Goal: Task Accomplishment & Management: Complete application form

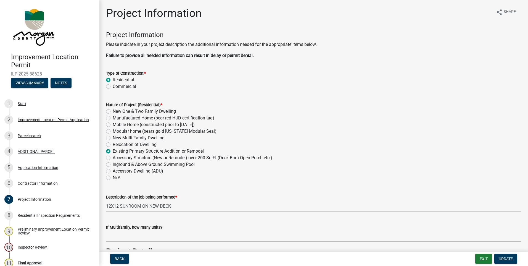
scroll to position [1174, 0]
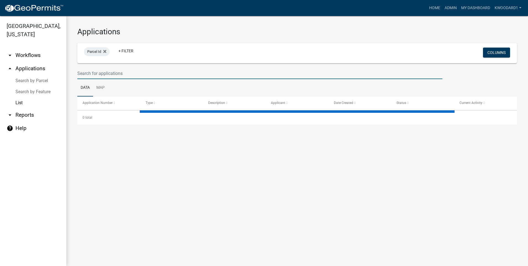
click at [90, 77] on input "text" at bounding box center [259, 73] width 365 height 11
select select "3: 100"
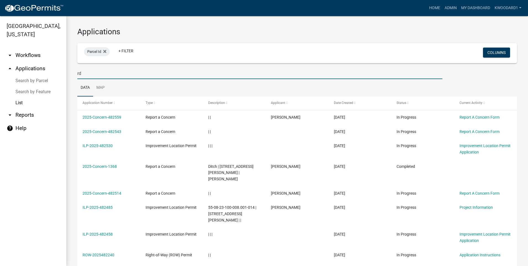
type input "r"
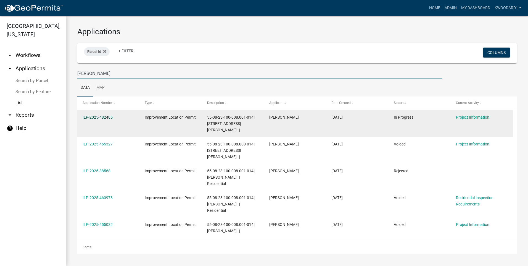
type input "[PERSON_NAME]"
click at [99, 118] on link "ILP-2025-482485" at bounding box center [98, 117] width 30 height 4
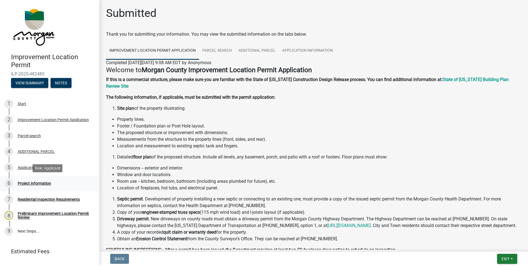
click at [17, 182] on div "6 Project Information" at bounding box center [47, 183] width 86 height 9
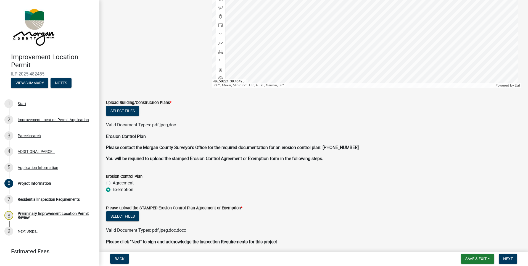
scroll to position [1082, 0]
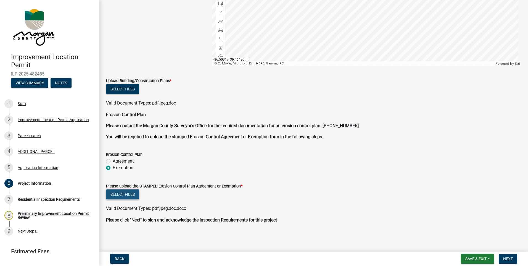
click at [120, 194] on button "Select files" at bounding box center [122, 194] width 33 height 10
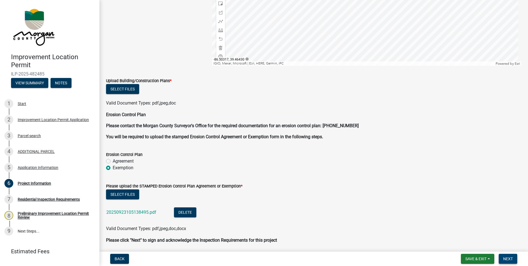
click at [512, 257] on span "Next" at bounding box center [508, 258] width 10 height 4
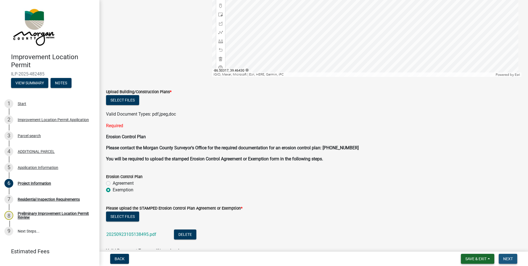
scroll to position [1093, 0]
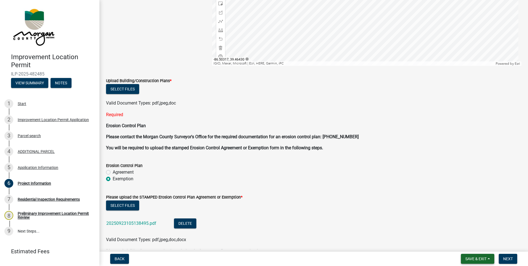
click at [489, 259] on button "Save & Exit" at bounding box center [477, 259] width 33 height 10
click at [475, 243] on button "Save & Exit" at bounding box center [472, 244] width 44 height 13
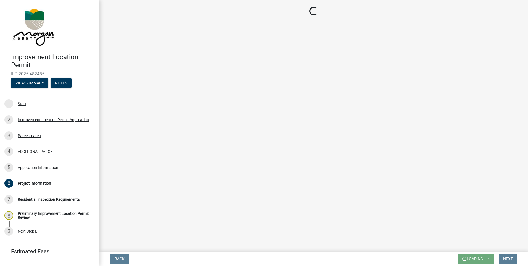
scroll to position [0, 0]
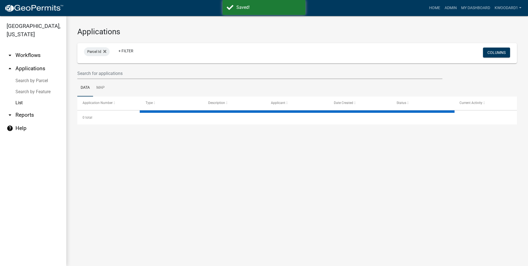
select select "3: 100"
